Goal: Information Seeking & Learning: Learn about a topic

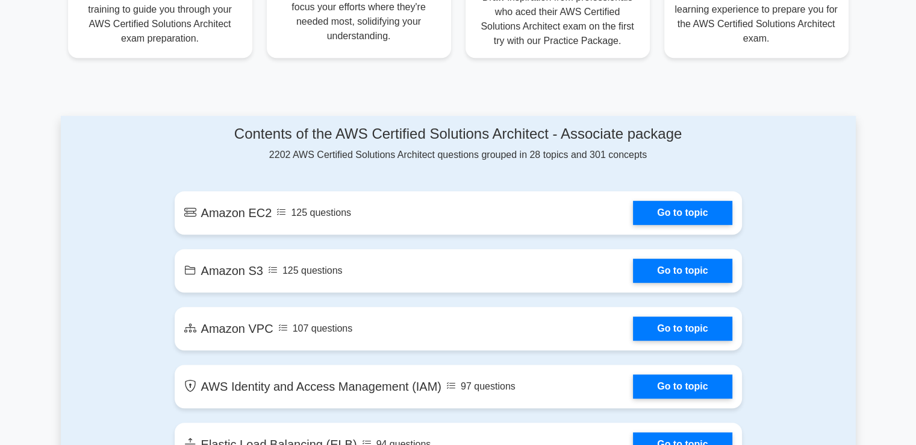
scroll to position [552, 0]
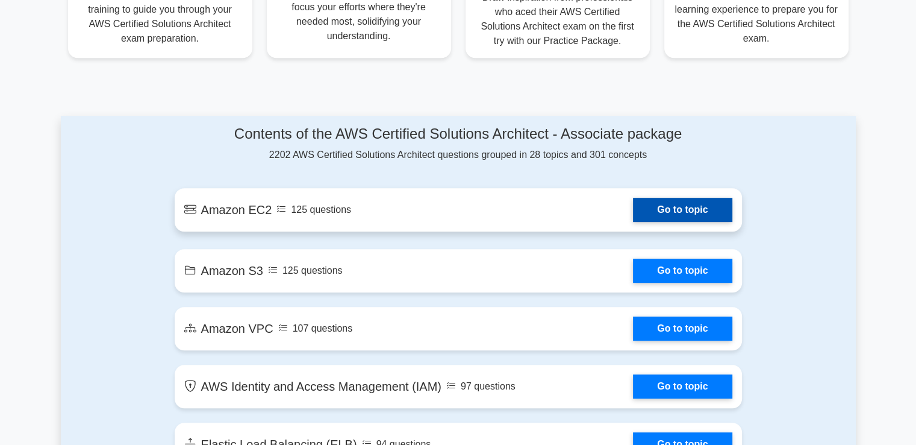
click at [672, 210] on link "Go to topic" at bounding box center [682, 210] width 99 height 24
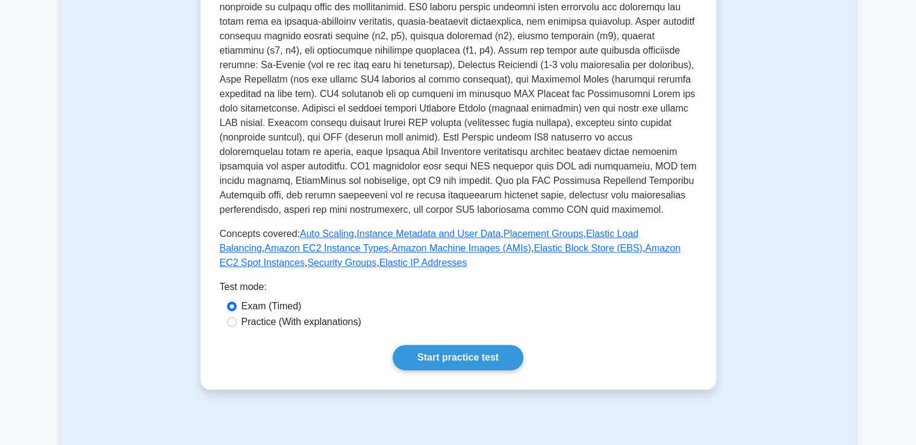
scroll to position [287, 0]
click at [298, 323] on label "Practice (With explanations)" at bounding box center [302, 321] width 120 height 14
click at [237, 323] on input "Practice (With explanations)" at bounding box center [232, 321] width 10 height 10
radio input "true"
click at [424, 366] on link "Start practice test" at bounding box center [458, 356] width 131 height 25
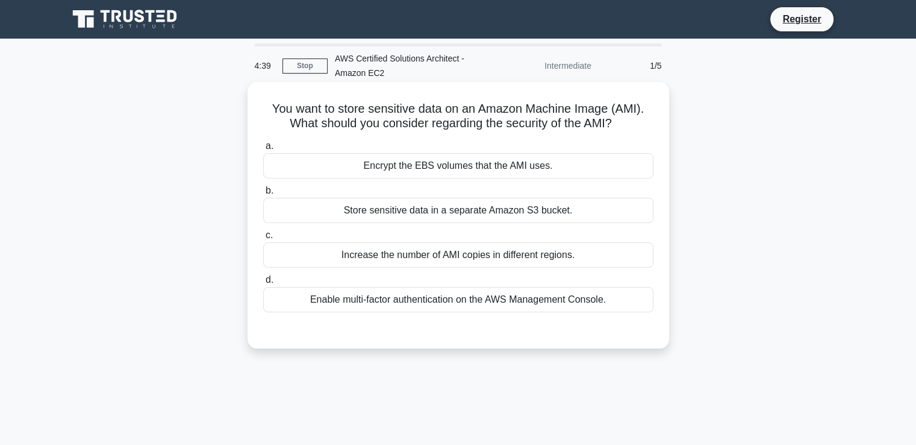
click at [457, 172] on div "Encrypt the EBS volumes that the AMI uses." at bounding box center [458, 165] width 390 height 25
click at [263, 150] on input "a. Encrypt the EBS volumes that the AMI uses." at bounding box center [263, 146] width 0 height 8
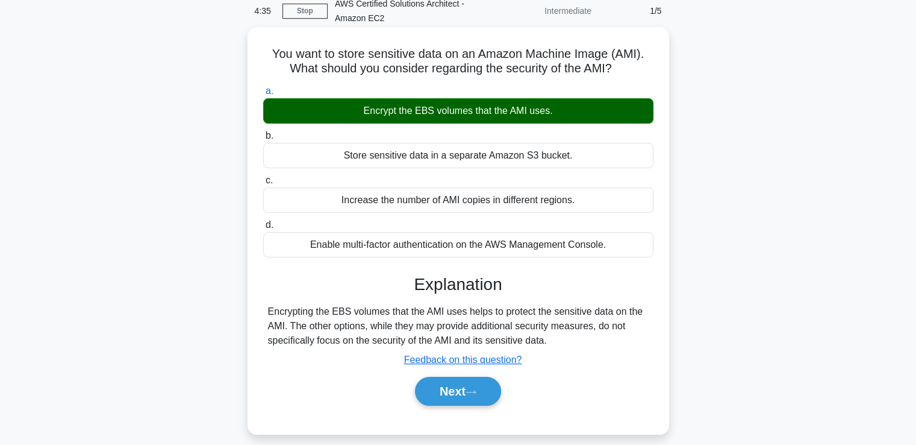
scroll to position [87, 0]
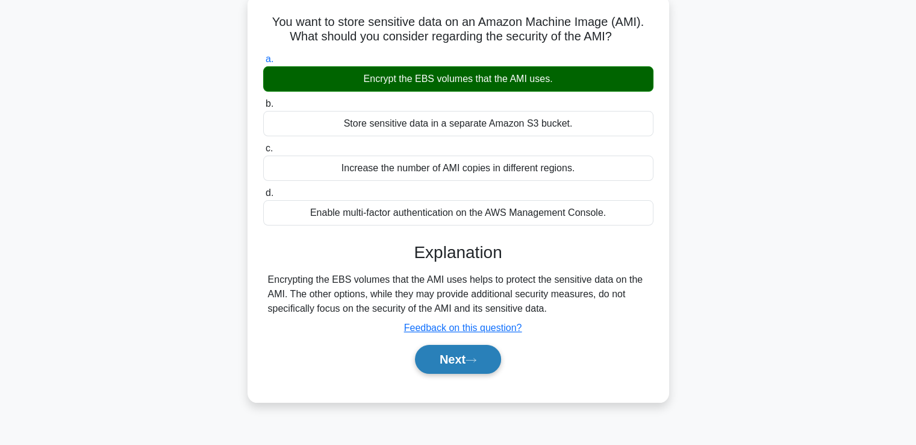
click at [474, 362] on icon at bounding box center [471, 360] width 11 height 7
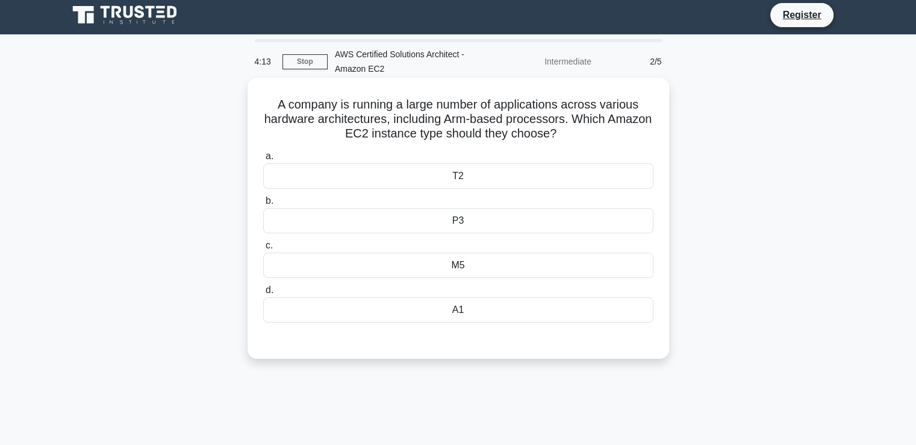
scroll to position [2, 0]
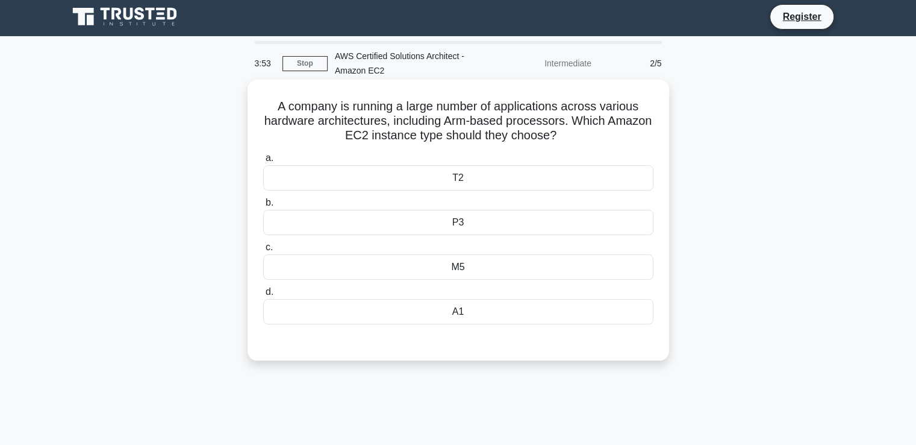
click at [470, 268] on div "M5" at bounding box center [458, 266] width 390 height 25
click at [263, 251] on input "c. M5" at bounding box center [263, 247] width 0 height 8
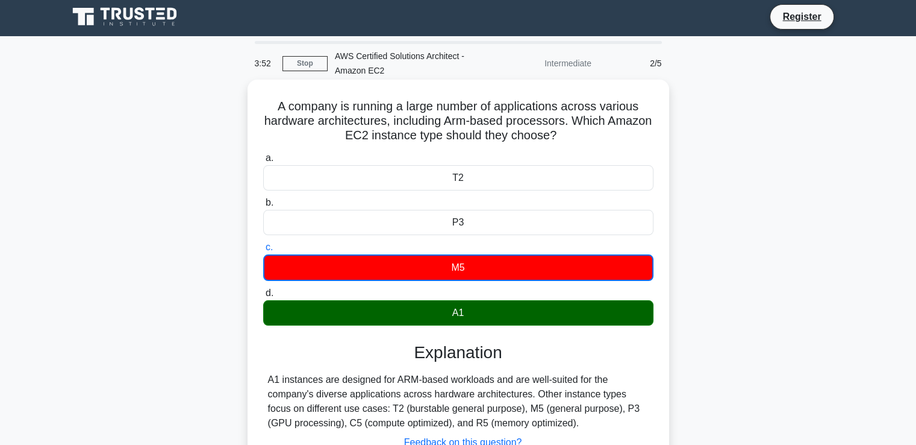
click at [463, 318] on div "A1" at bounding box center [458, 312] width 390 height 25
click at [263, 297] on input "d. A1" at bounding box center [263, 293] width 0 height 8
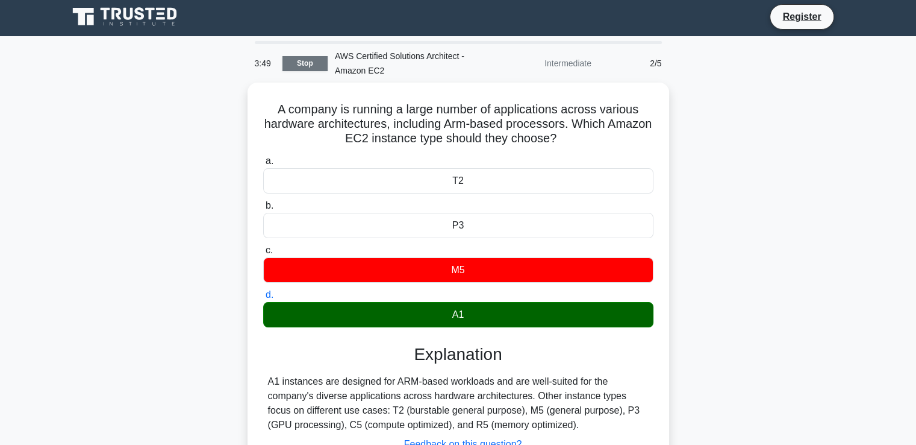
click at [292, 61] on link "Stop" at bounding box center [305, 63] width 45 height 15
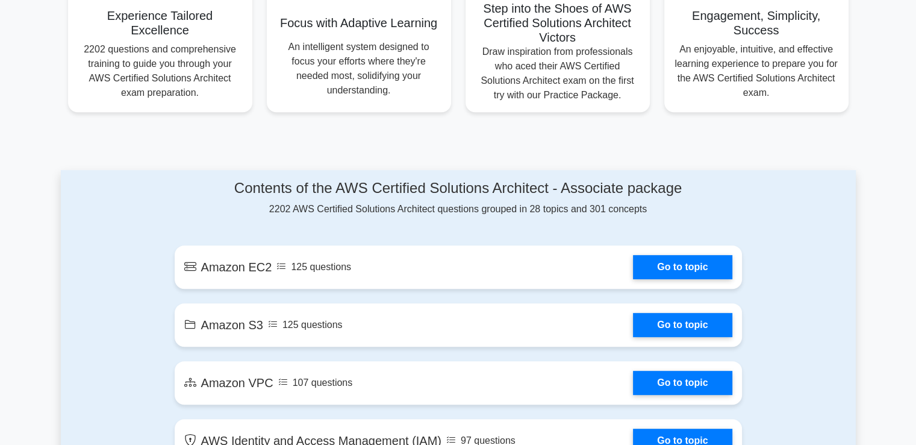
scroll to position [656, 0]
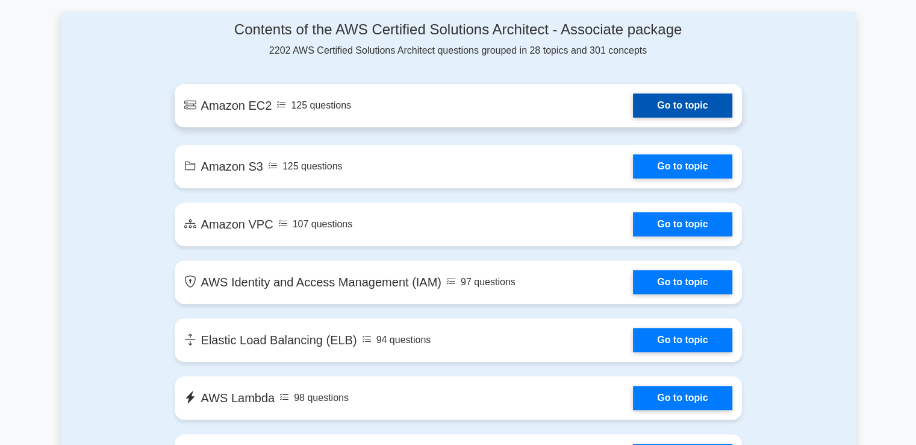
click at [660, 106] on link "Go to topic" at bounding box center [682, 105] width 99 height 24
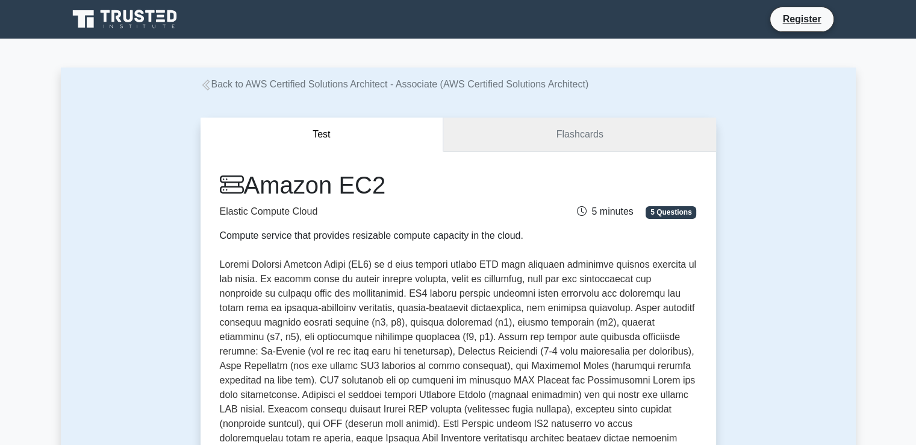
click at [515, 128] on link "Flashcards" at bounding box center [579, 134] width 272 height 34
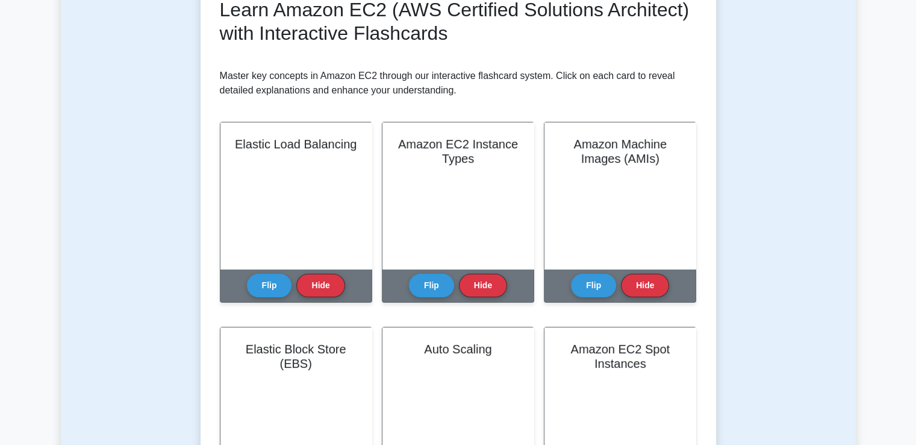
scroll to position [37, 0]
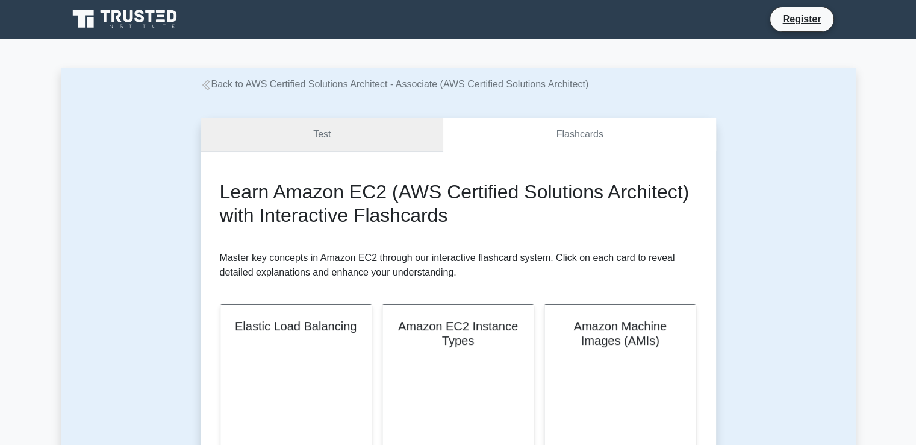
click at [371, 127] on link "Test" at bounding box center [322, 134] width 243 height 34
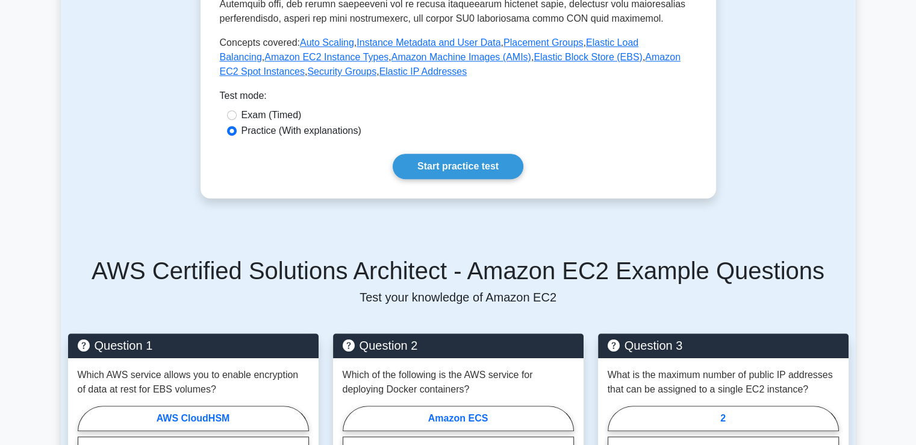
click at [916, 196] on html "Register ," at bounding box center [458, 367] width 916 height 1695
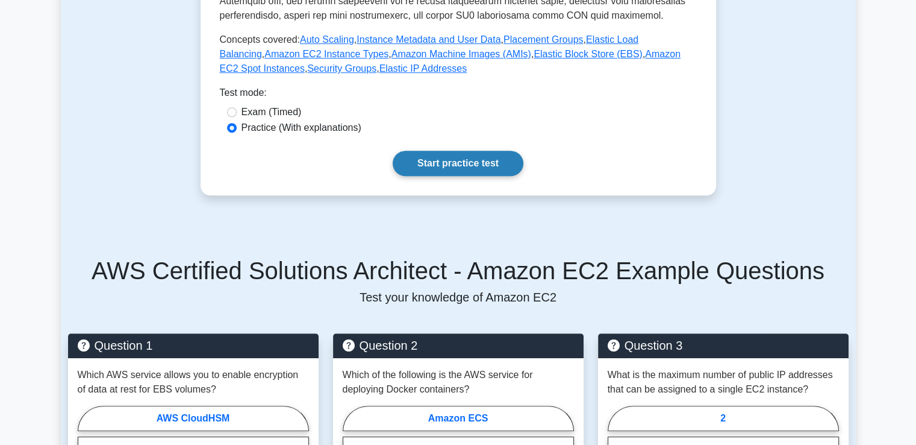
click at [489, 162] on link "Start practice test" at bounding box center [458, 163] width 131 height 25
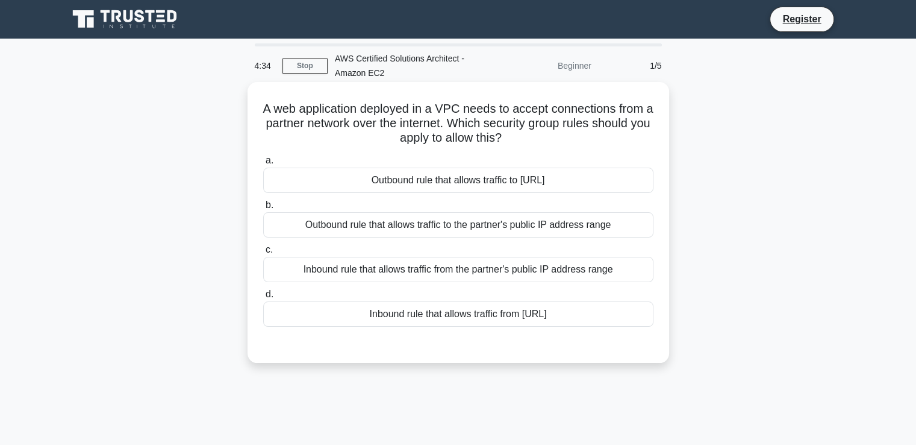
click at [560, 274] on div "Inbound rule that allows traffic from the partner's public IP address range" at bounding box center [458, 269] width 390 height 25
click at [263, 254] on input "c. Inbound rule that allows traffic from the partner's public IP address range" at bounding box center [263, 250] width 0 height 8
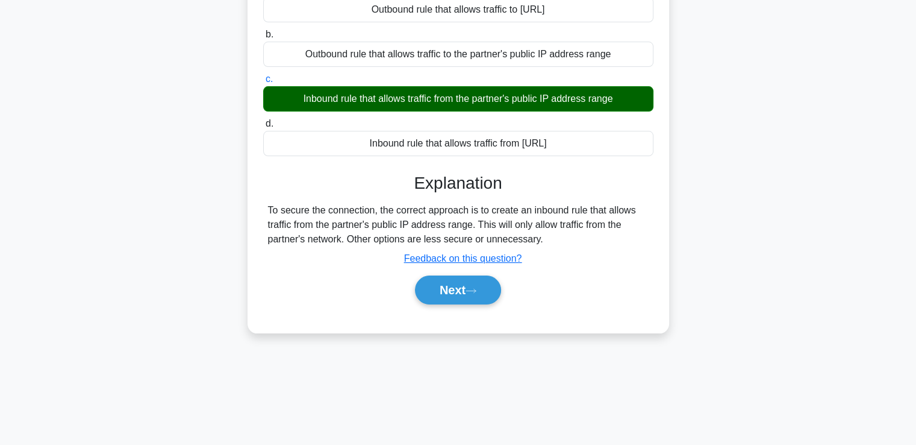
scroll to position [171, 0]
click at [489, 287] on button "Next" at bounding box center [458, 289] width 86 height 29
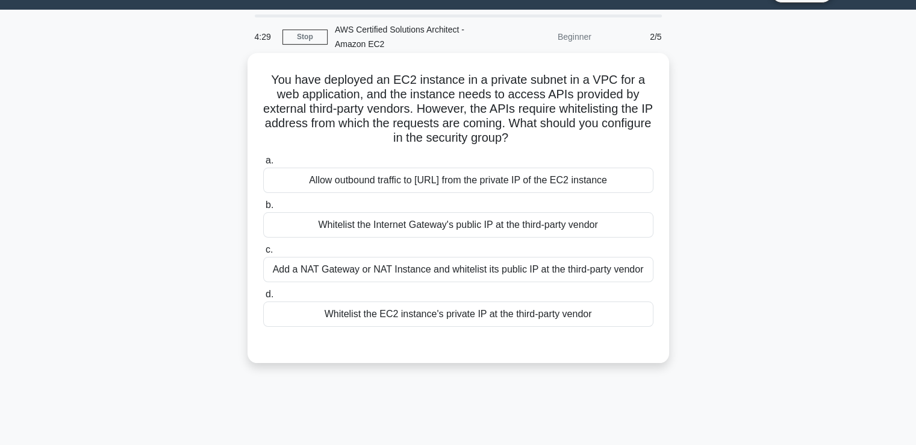
scroll to position [28, 0]
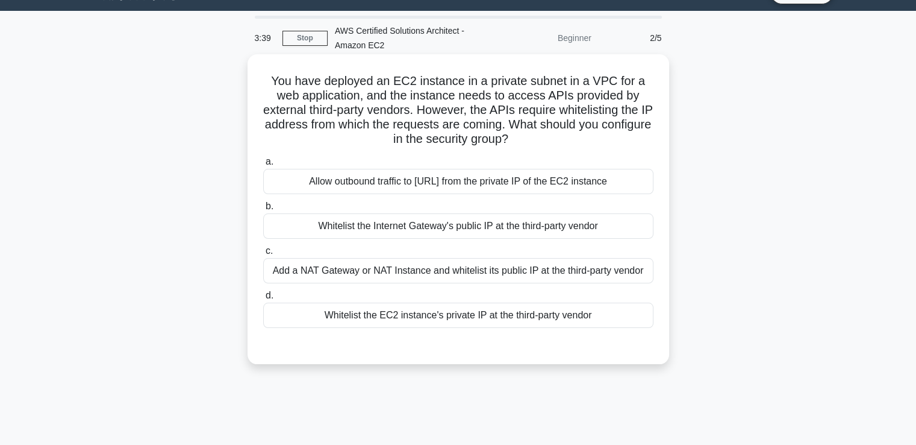
click at [518, 278] on div "Add a NAT Gateway or NAT Instance and whitelist its public IP at the third-part…" at bounding box center [458, 270] width 390 height 25
click at [263, 255] on input "c. Add a NAT Gateway or NAT Instance and whitelist its public IP at the third-p…" at bounding box center [263, 251] width 0 height 8
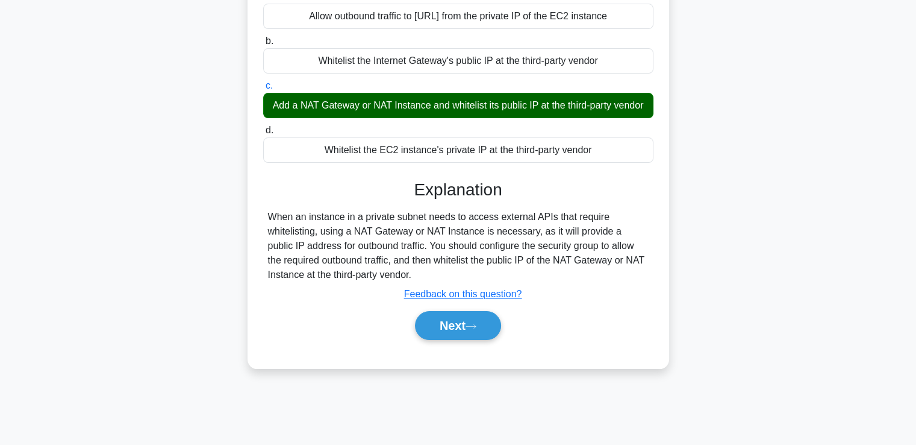
scroll to position [198, 0]
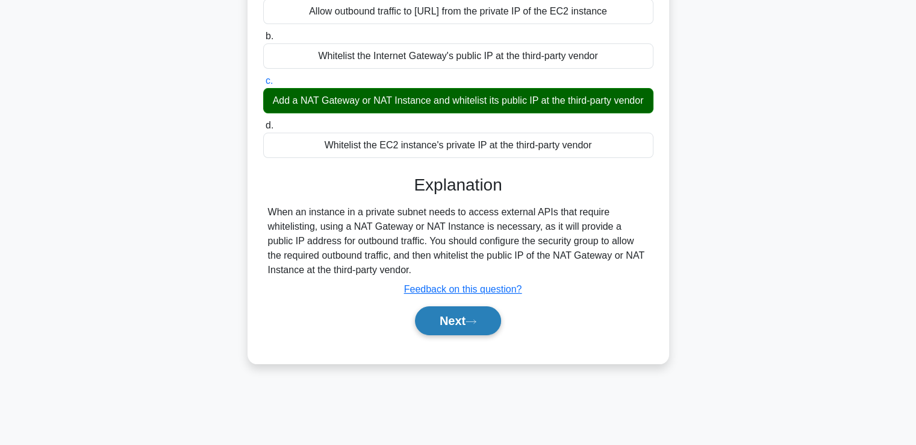
click at [469, 335] on button "Next" at bounding box center [458, 320] width 86 height 29
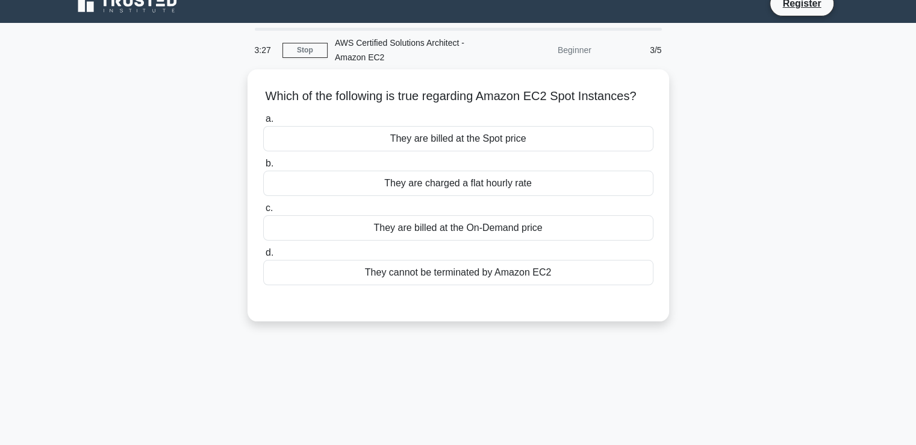
scroll to position [10, 0]
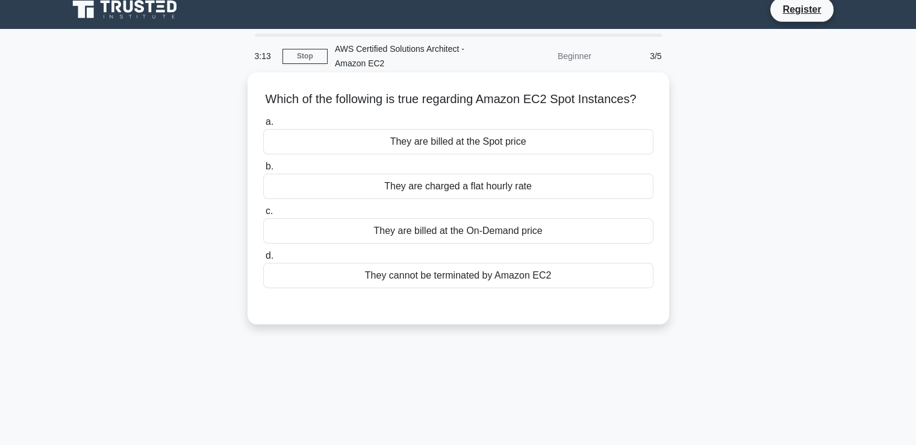
click at [426, 154] on div "They are billed at the Spot price" at bounding box center [458, 141] width 390 height 25
click at [263, 126] on input "a. They are billed at the Spot price" at bounding box center [263, 122] width 0 height 8
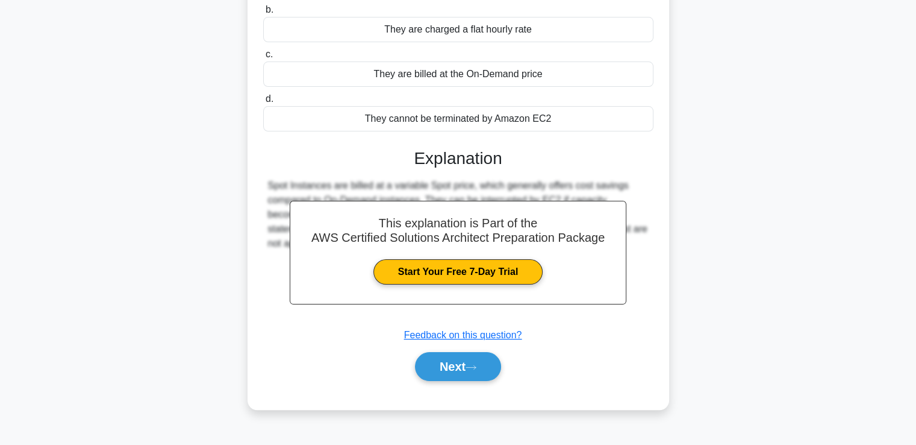
scroll to position [171, 0]
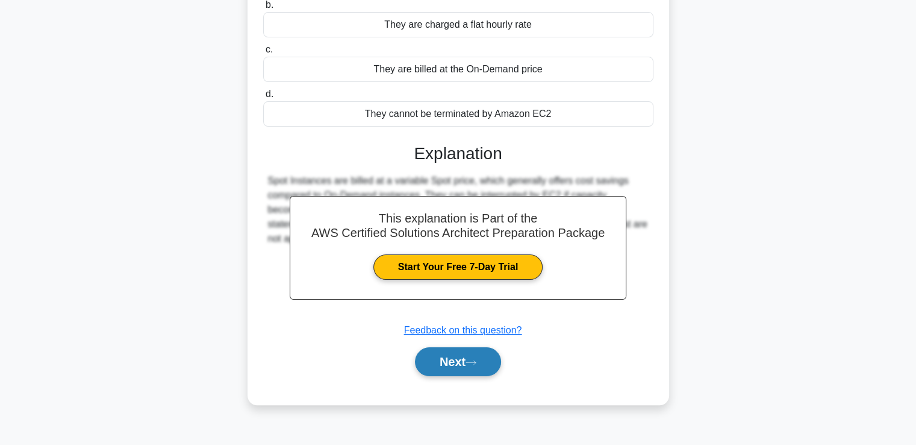
click at [446, 375] on button "Next" at bounding box center [458, 361] width 86 height 29
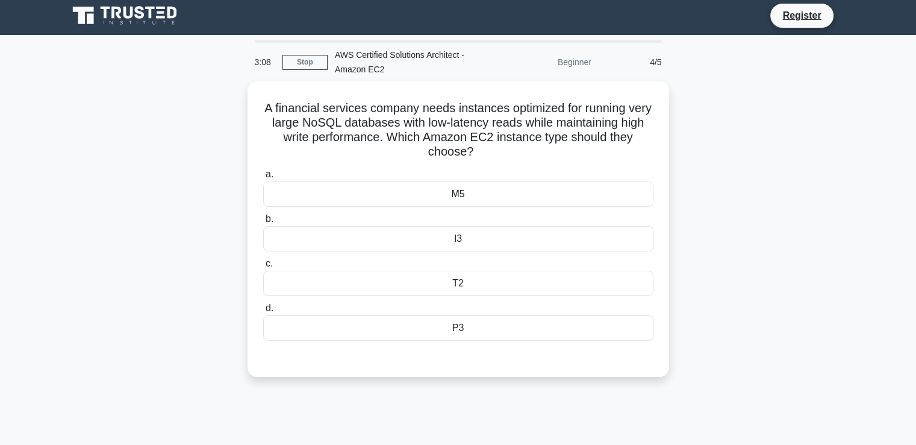
scroll to position [0, 0]
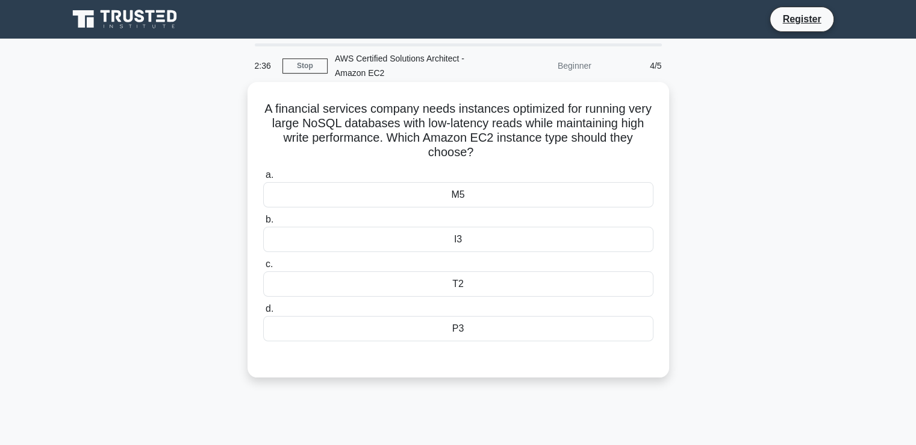
click at [487, 194] on div "M5" at bounding box center [458, 194] width 390 height 25
click at [263, 179] on input "a. M5" at bounding box center [263, 175] width 0 height 8
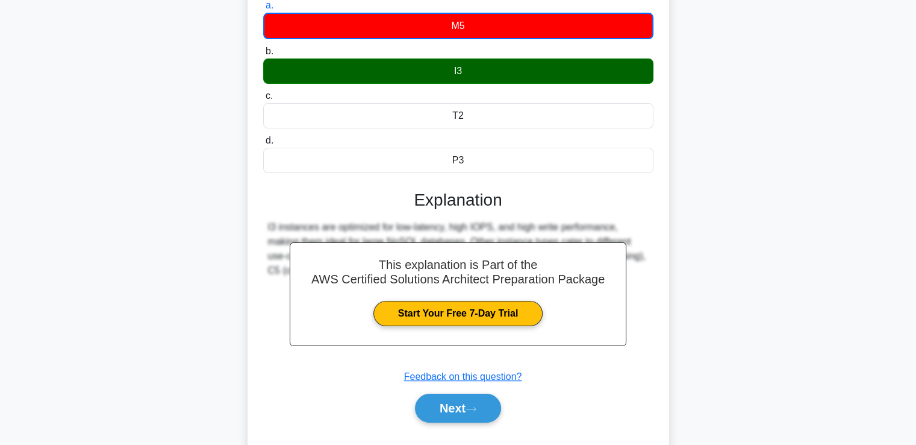
scroll to position [174, 0]
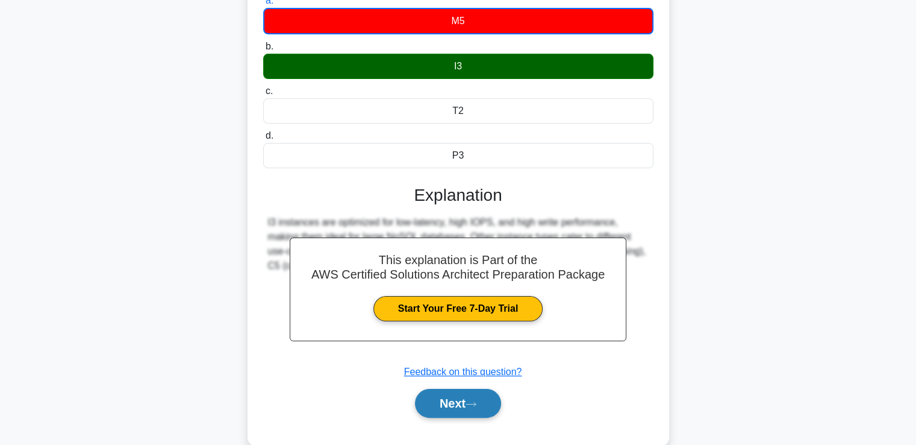
click at [440, 407] on button "Next" at bounding box center [458, 403] width 86 height 29
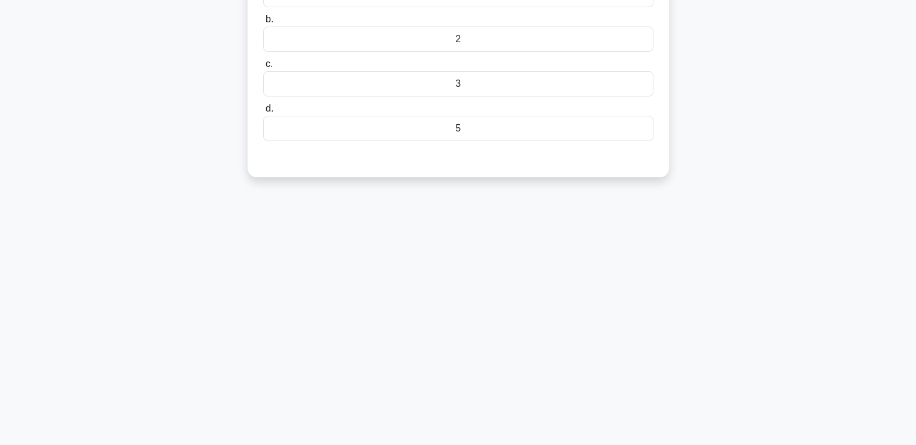
click at [904, 111] on main "2:29 Stop AWS Certified Solutions Architect - Amazon EC2 Beginner 5/5 What is t…" at bounding box center [458, 170] width 916 height 612
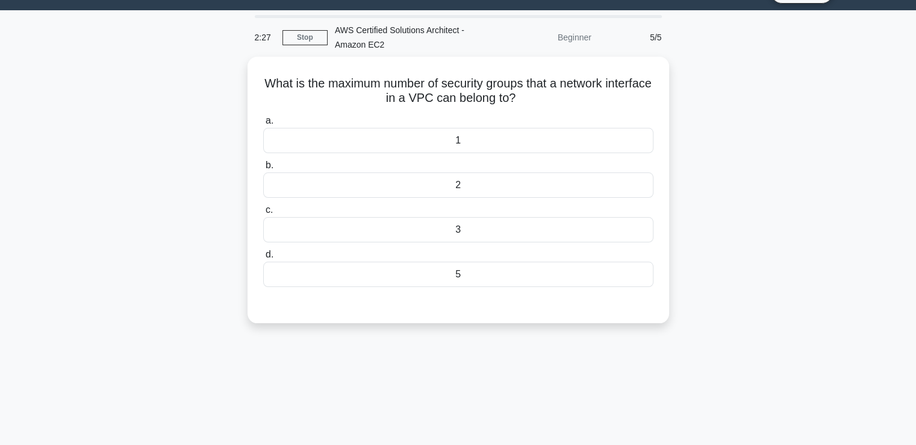
scroll to position [5, 0]
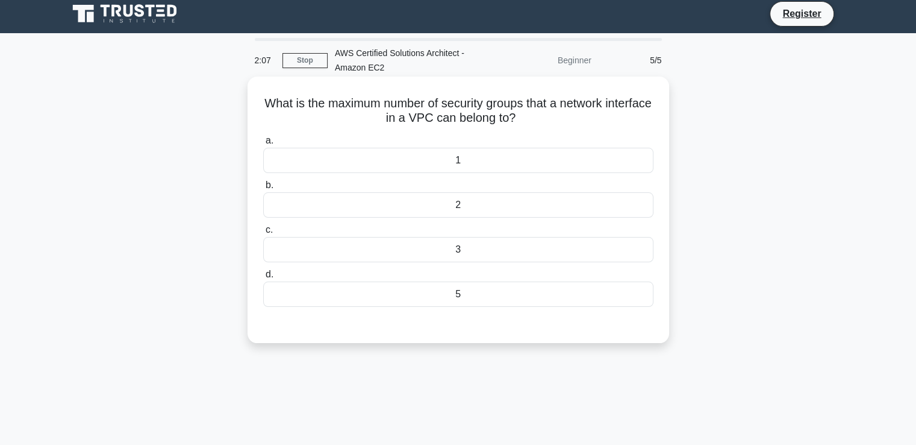
click at [480, 307] on div "a. 1 b. 2 c. d." at bounding box center [458, 220] width 405 height 178
click at [480, 298] on div "5" at bounding box center [458, 293] width 390 height 25
click at [263, 278] on input "d. 5" at bounding box center [263, 275] width 0 height 8
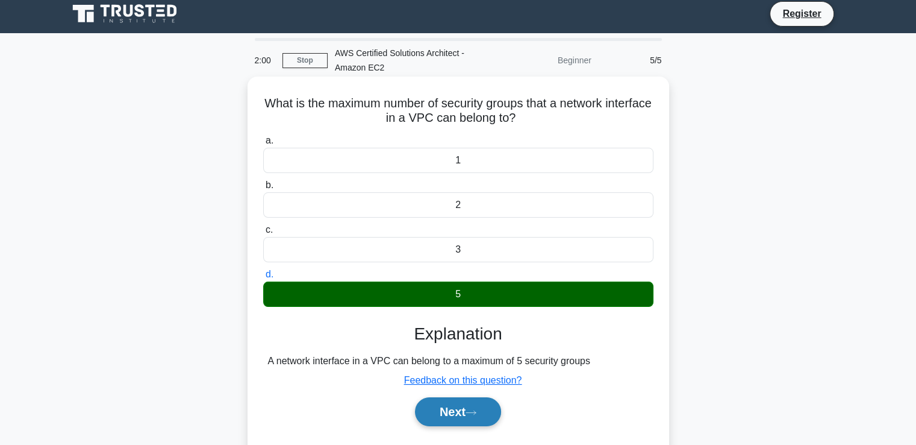
click at [470, 418] on button "Next" at bounding box center [458, 411] width 86 height 29
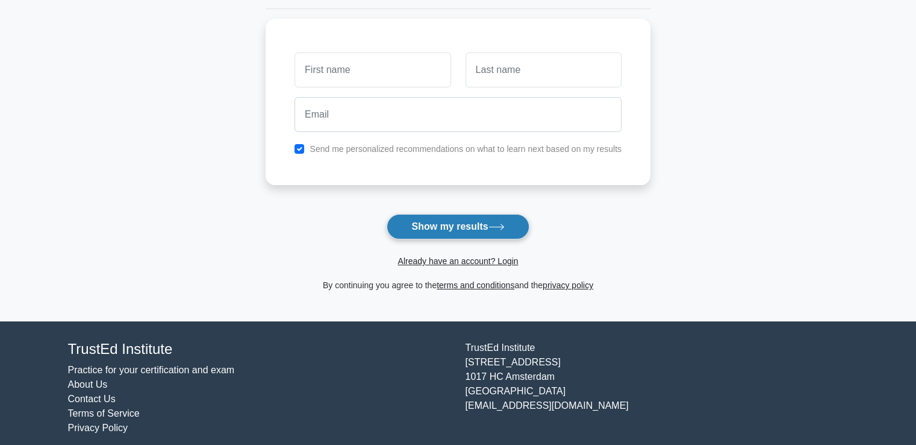
scroll to position [154, 0]
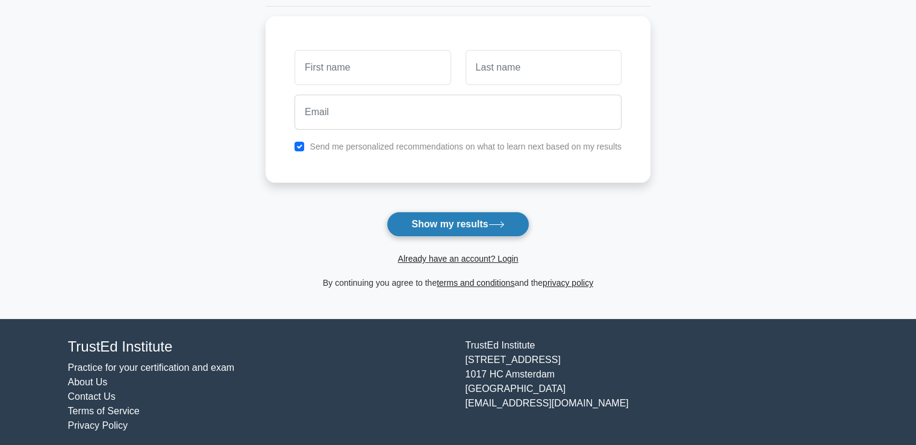
click at [469, 222] on button "Show my results" at bounding box center [458, 223] width 142 height 25
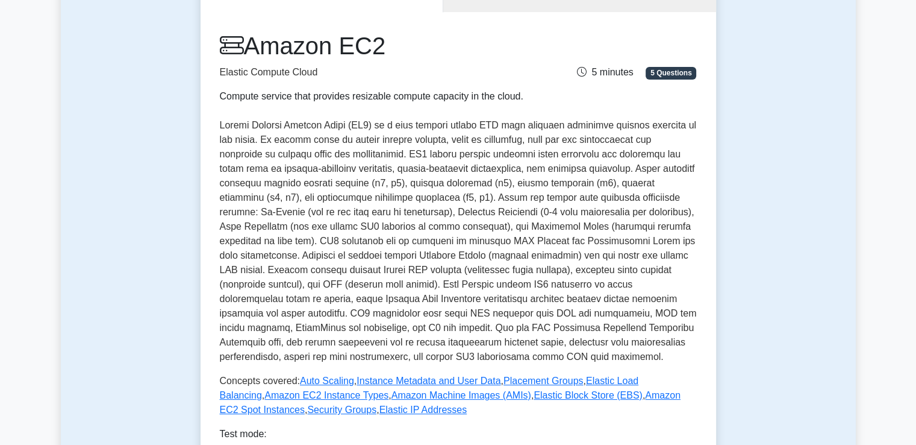
scroll to position [108, 0]
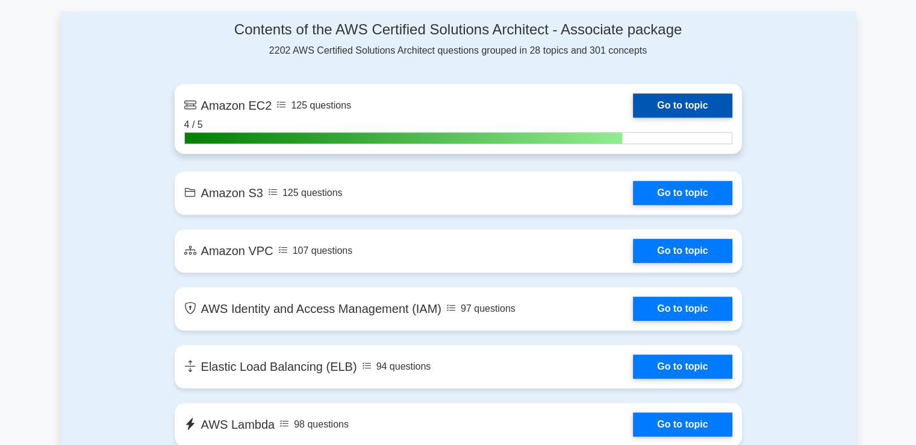
click at [689, 95] on link "Go to topic" at bounding box center [682, 105] width 99 height 24
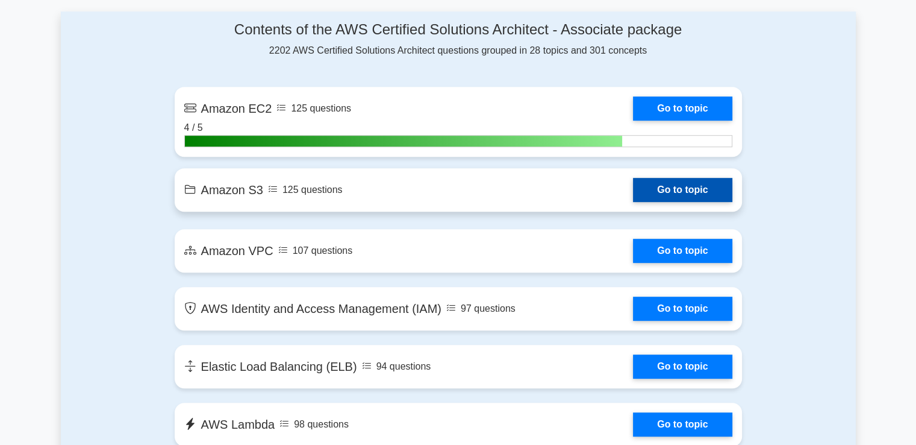
click at [680, 190] on link "Go to topic" at bounding box center [682, 190] width 99 height 24
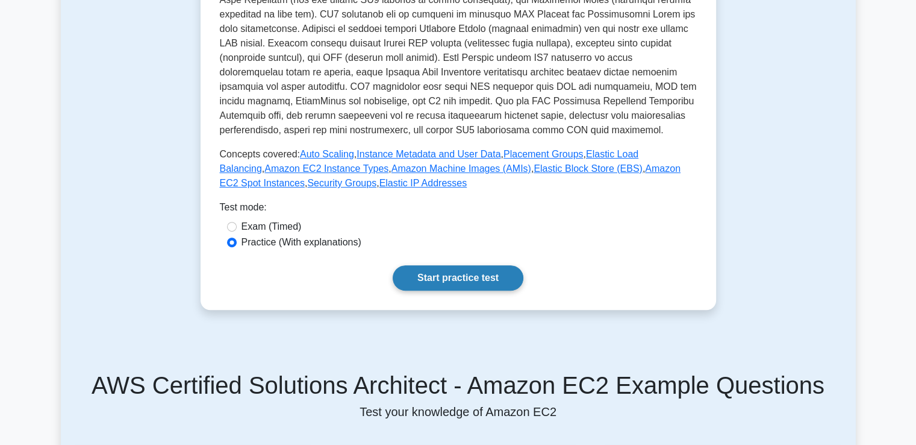
click at [431, 287] on link "Start practice test" at bounding box center [458, 277] width 131 height 25
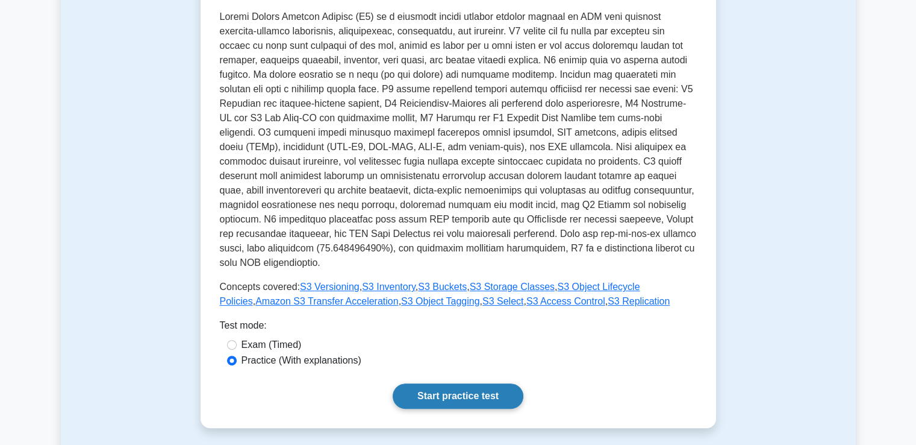
click at [463, 383] on link "Start practice test" at bounding box center [458, 395] width 131 height 25
